Goal: Complete application form

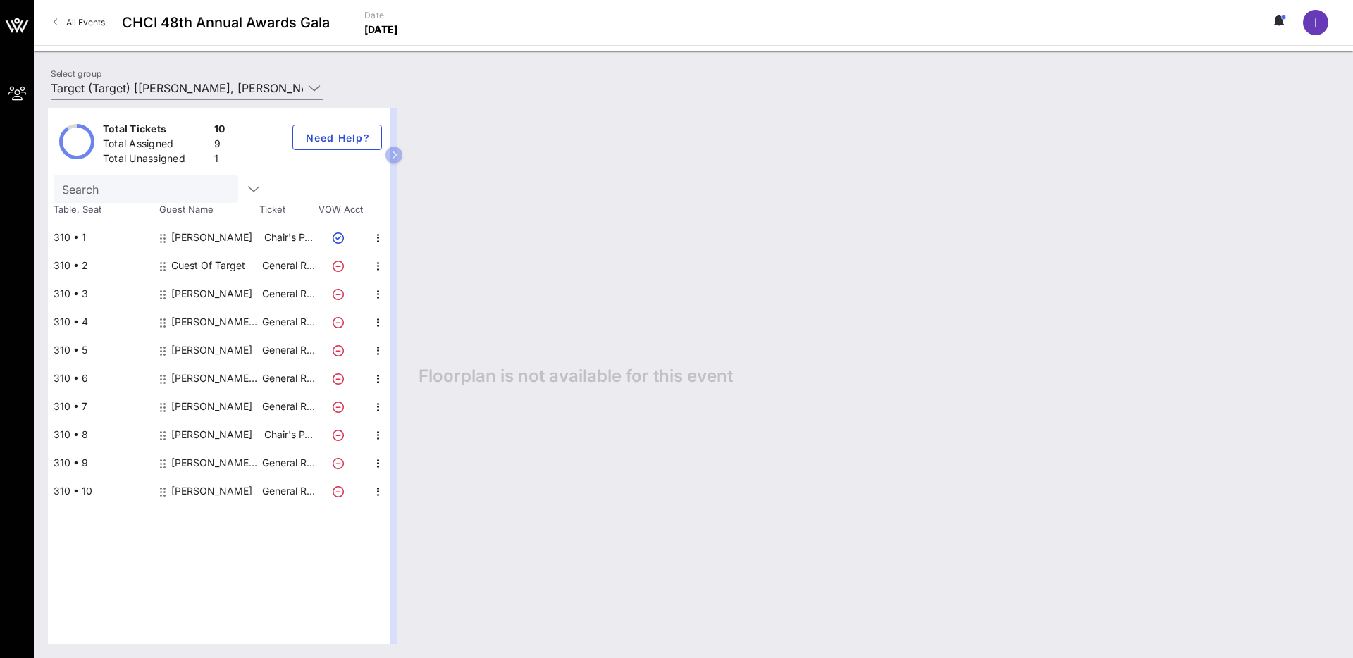
click at [205, 405] on div "[PERSON_NAME]" at bounding box center [211, 407] width 81 height 28
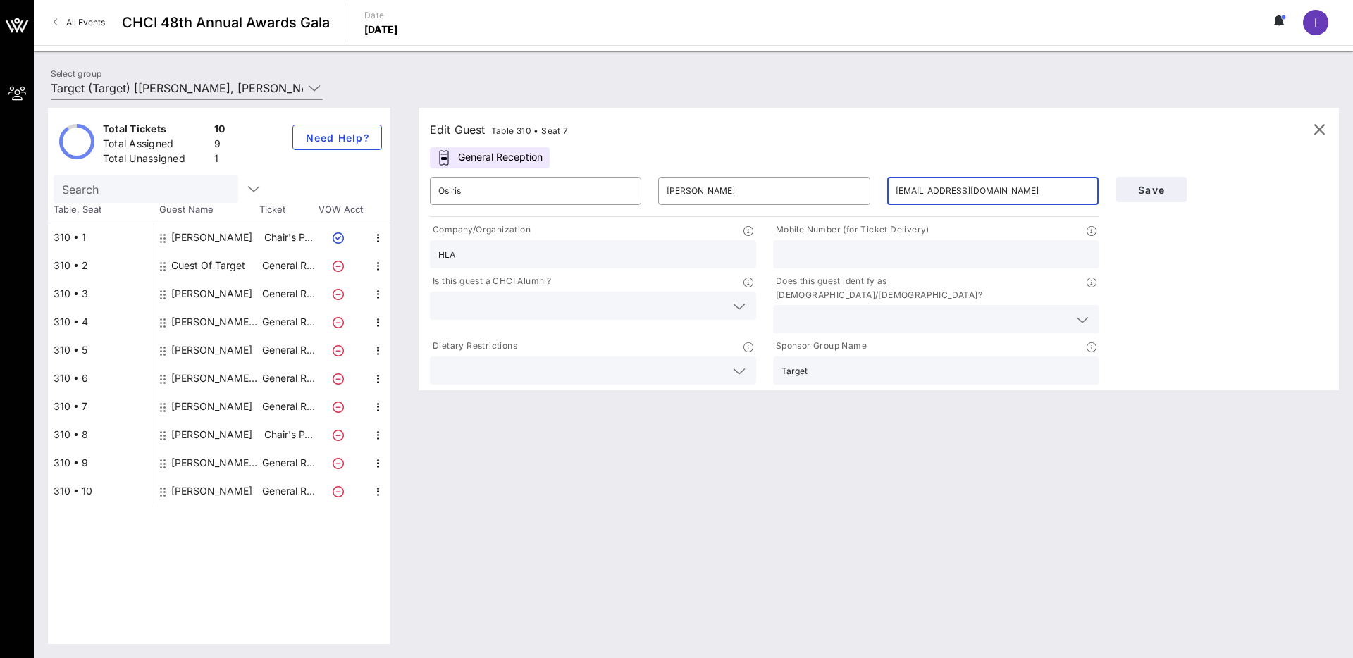
drag, startPoint x: 1017, startPoint y: 191, endPoint x: 889, endPoint y: 191, distance: 128.3
click at [889, 191] on div "​ [EMAIL_ADDRESS][DOMAIN_NAME]" at bounding box center [992, 191] width 211 height 28
click at [219, 321] on div "[PERSON_NAME] Target" at bounding box center [215, 322] width 89 height 28
type input "[PERSON_NAME]"
type input "Target"
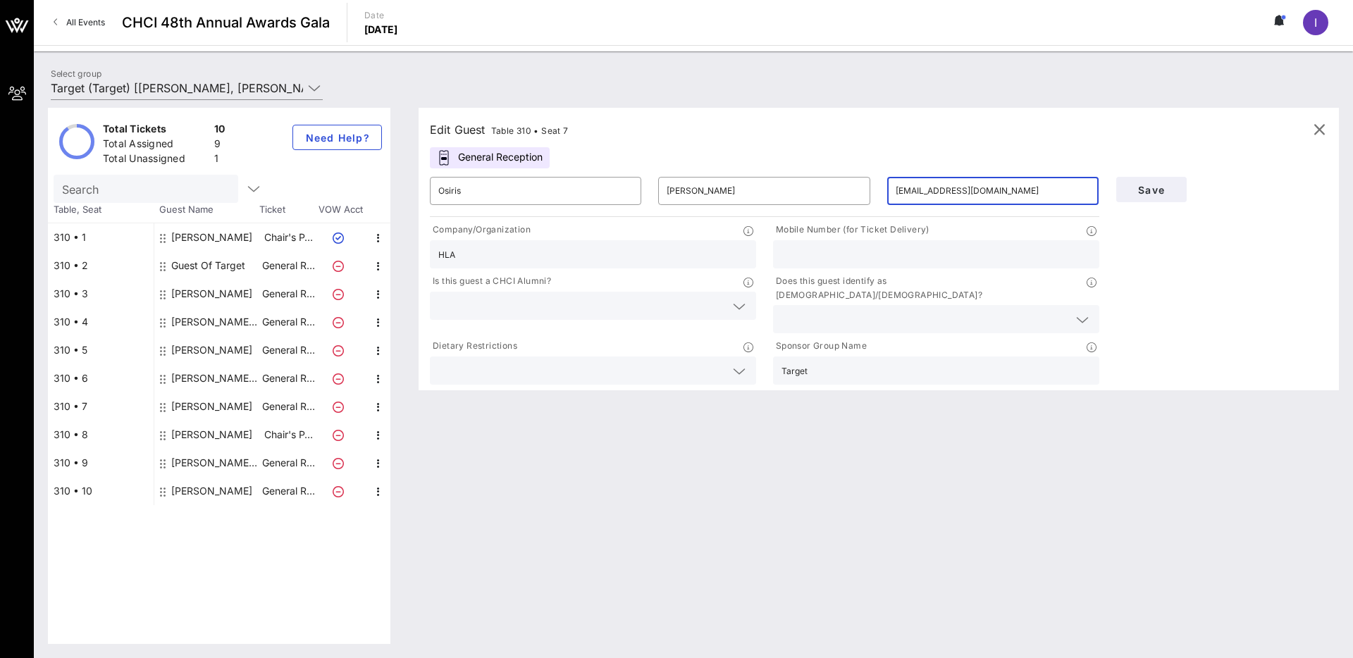
type input "[PERSON_NAME][EMAIL_ADDRESS][DOMAIN_NAME]"
type input "Equis labs"
drag, startPoint x: 995, startPoint y: 187, endPoint x: 888, endPoint y: 186, distance: 106.4
click at [888, 186] on div "​ [PERSON_NAME][EMAIL_ADDRESS][DOMAIN_NAME]" at bounding box center [992, 191] width 211 height 28
click at [199, 290] on div "[PERSON_NAME]" at bounding box center [211, 294] width 81 height 28
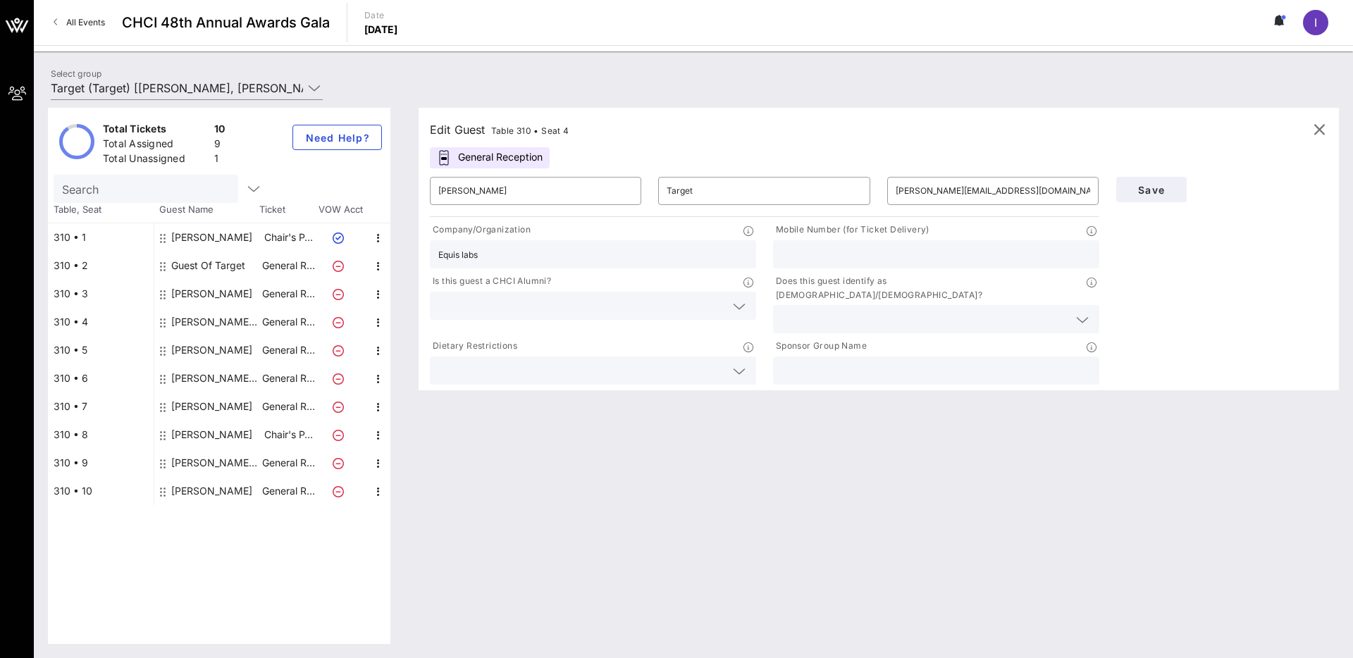
type input "Ric"
type input "Torres II"
type input "[EMAIL_ADDRESS][DOMAIN_NAME]"
type input "Pocho Villa Productions"
drag, startPoint x: 1043, startPoint y: 189, endPoint x: 891, endPoint y: 183, distance: 152.4
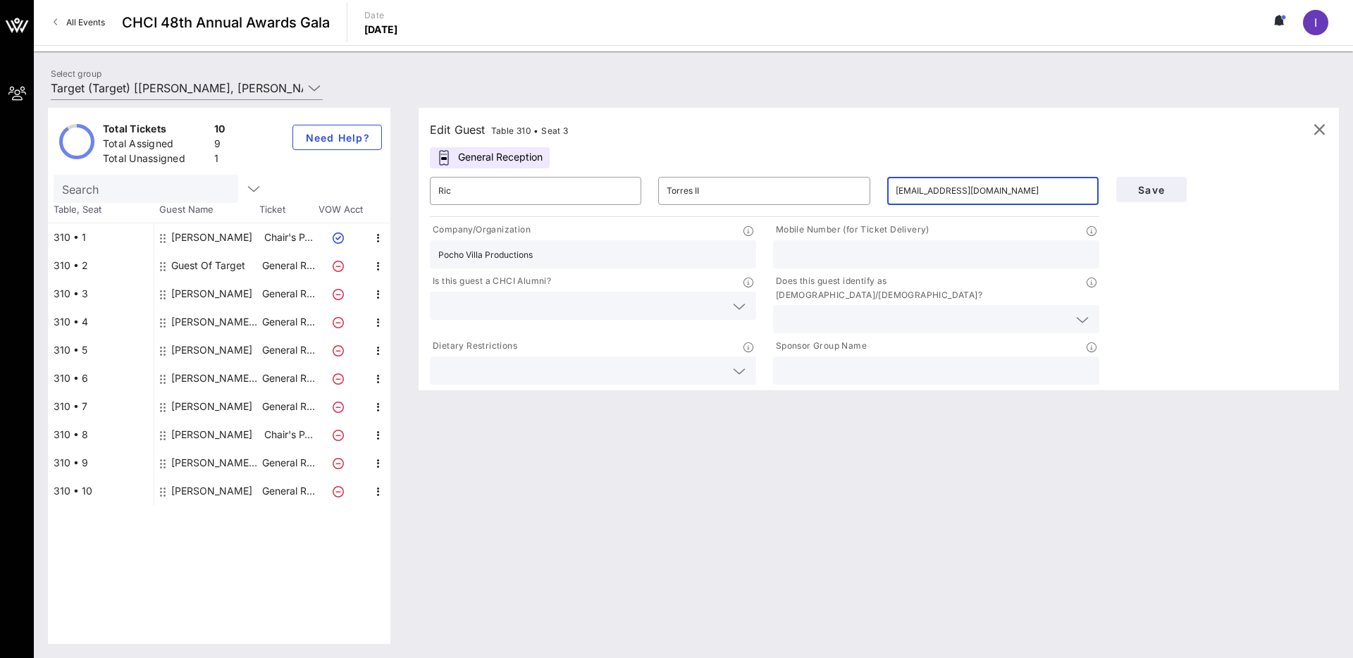
click at [891, 183] on div "​ [EMAIL_ADDRESS][DOMAIN_NAME]" at bounding box center [992, 191] width 211 height 28
click at [194, 407] on div "[PERSON_NAME]" at bounding box center [211, 407] width 81 height 28
type input "Osiris"
type input "[PERSON_NAME]"
type input "[EMAIL_ADDRESS][DOMAIN_NAME]"
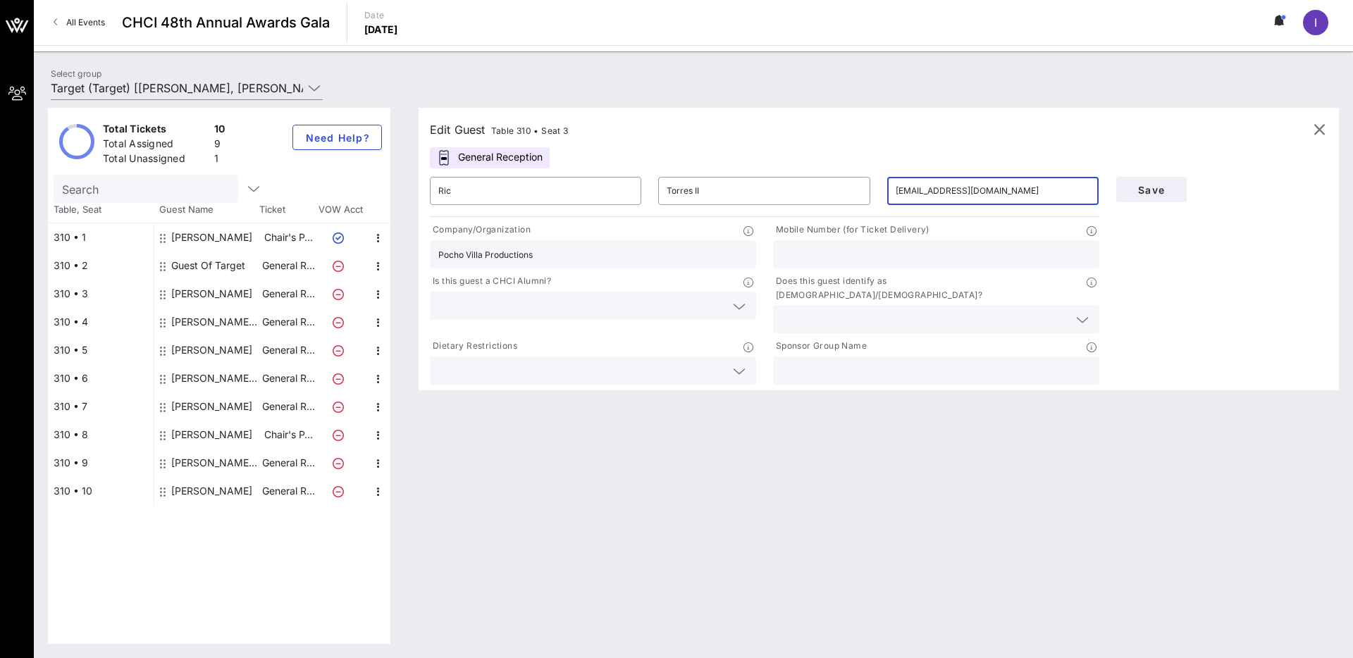
type input "HLA"
type input "Target"
drag, startPoint x: 1006, startPoint y: 192, endPoint x: 892, endPoint y: 192, distance: 114.2
click at [892, 192] on div "​ [EMAIL_ADDRESS][DOMAIN_NAME]" at bounding box center [992, 191] width 211 height 28
click at [202, 461] on div "[PERSON_NAME] Target" at bounding box center [215, 463] width 89 height 28
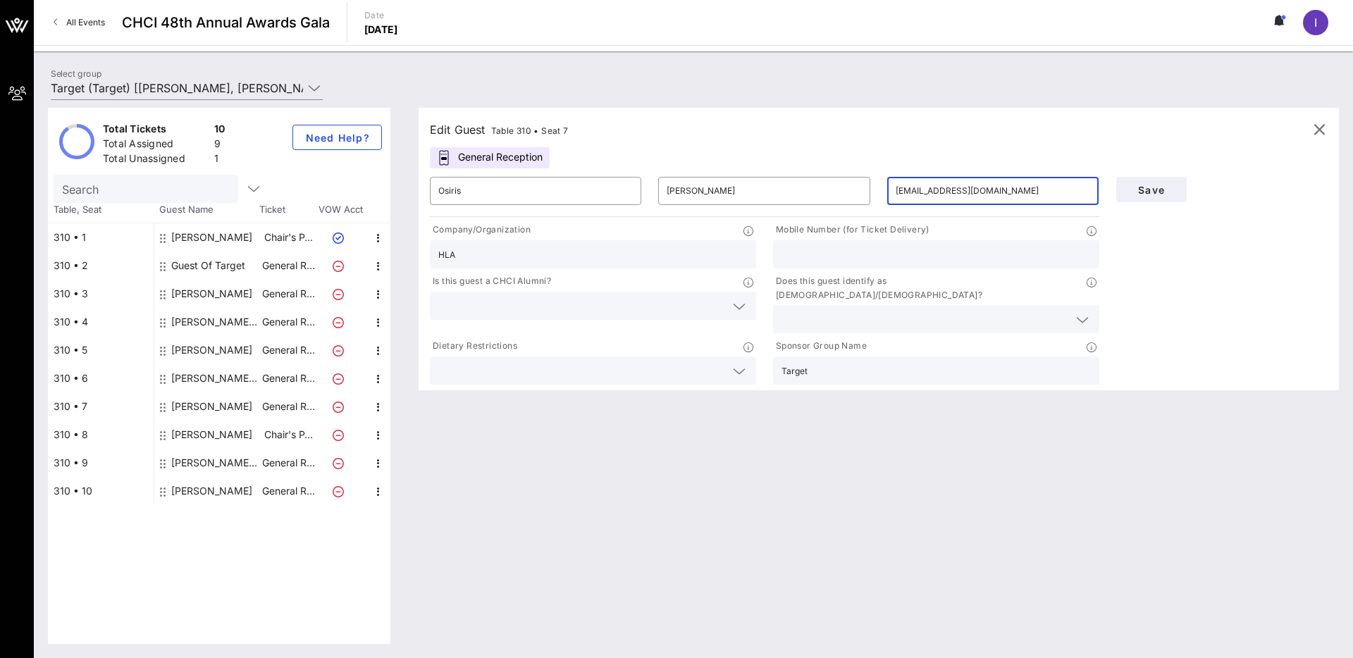
type input "[PERSON_NAME]"
type input "Target"
type input "[EMAIL_ADDRESS][DOMAIN_NAME]"
type input "CHLI"
drag, startPoint x: 975, startPoint y: 190, endPoint x: 875, endPoint y: 190, distance: 99.4
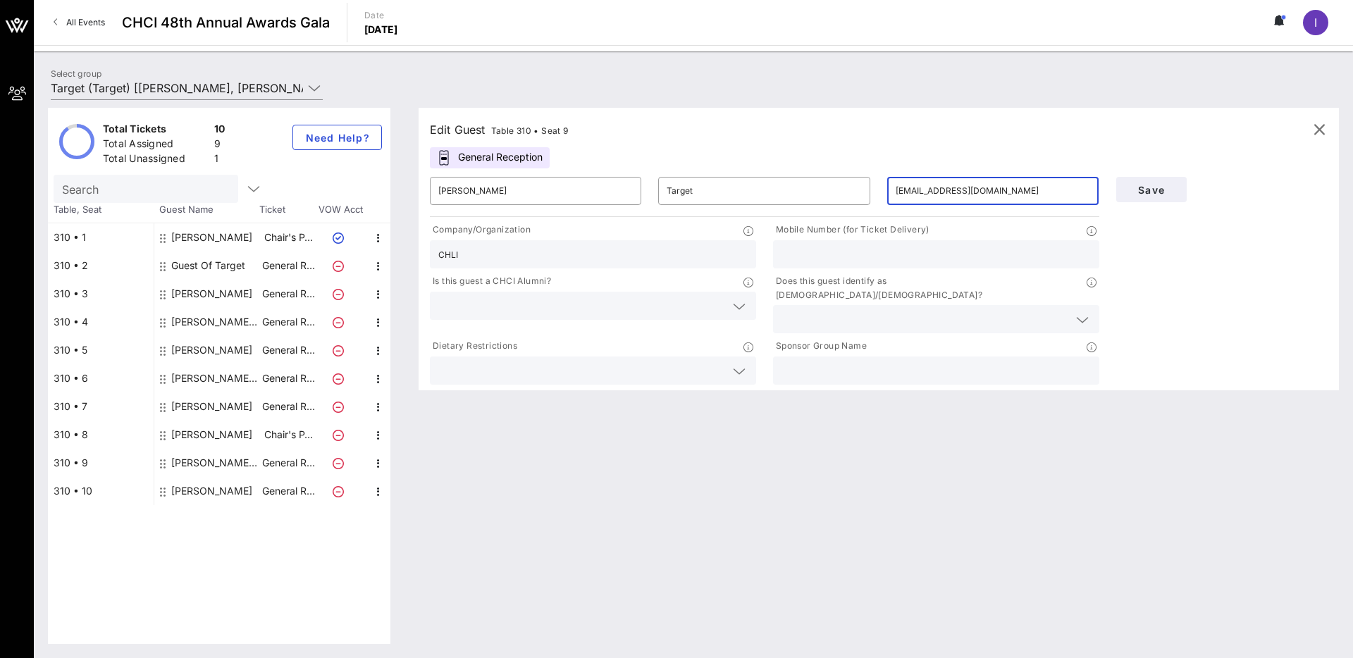
click at [875, 190] on div "​ [PERSON_NAME] ​ Target ​ [EMAIL_ADDRESS][DOMAIN_NAME]" at bounding box center [765, 190] width 687 height 45
